Goal: Navigation & Orientation: Find specific page/section

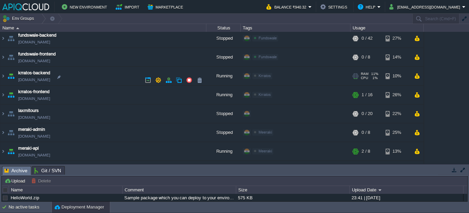
scroll to position [225, 0]
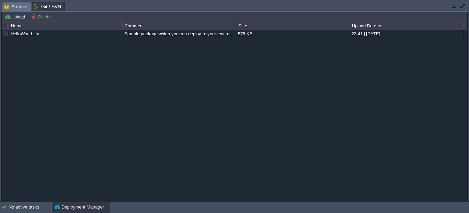
click at [435, 169] on div "HelloWorld.zip Sample package which you can deploy to your environment. Feel fr…" at bounding box center [234, 115] width 465 height 171
click at [31, 208] on div "No active tasks" at bounding box center [30, 207] width 43 height 11
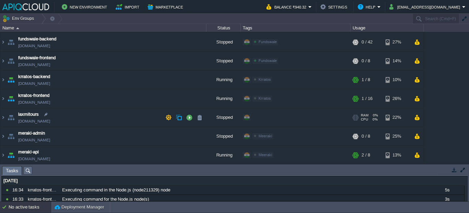
click at [104, 122] on td "laxmitours [DOMAIN_NAME]" at bounding box center [103, 117] width 206 height 19
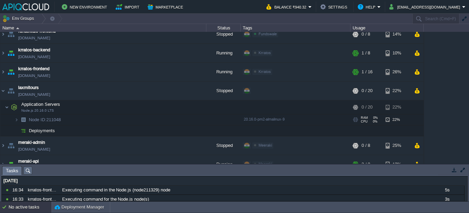
scroll to position [258, 0]
